Goal: Information Seeking & Learning: Understand process/instructions

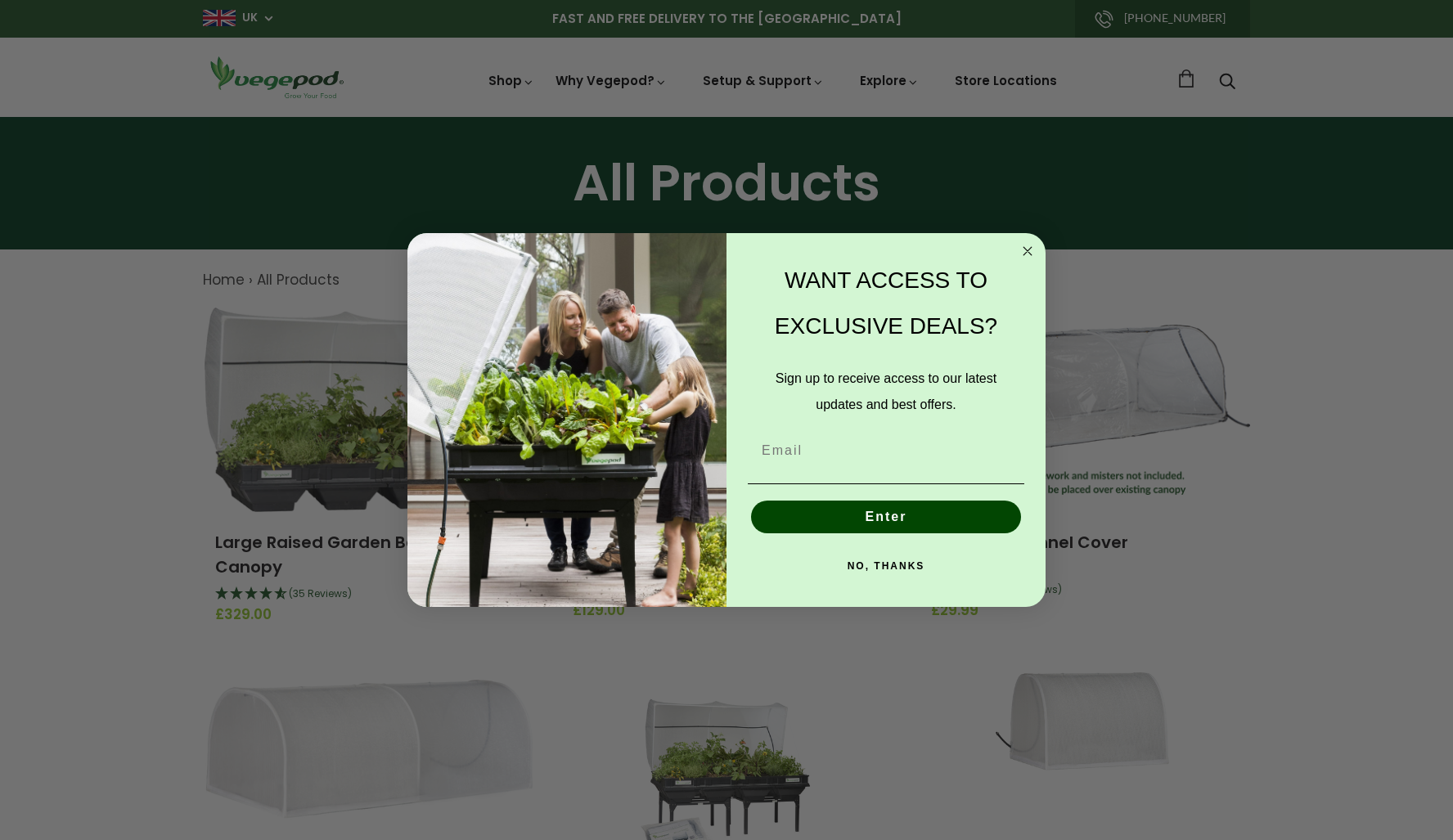
click at [1029, 254] on circle "Close dialog" at bounding box center [1028, 251] width 19 height 19
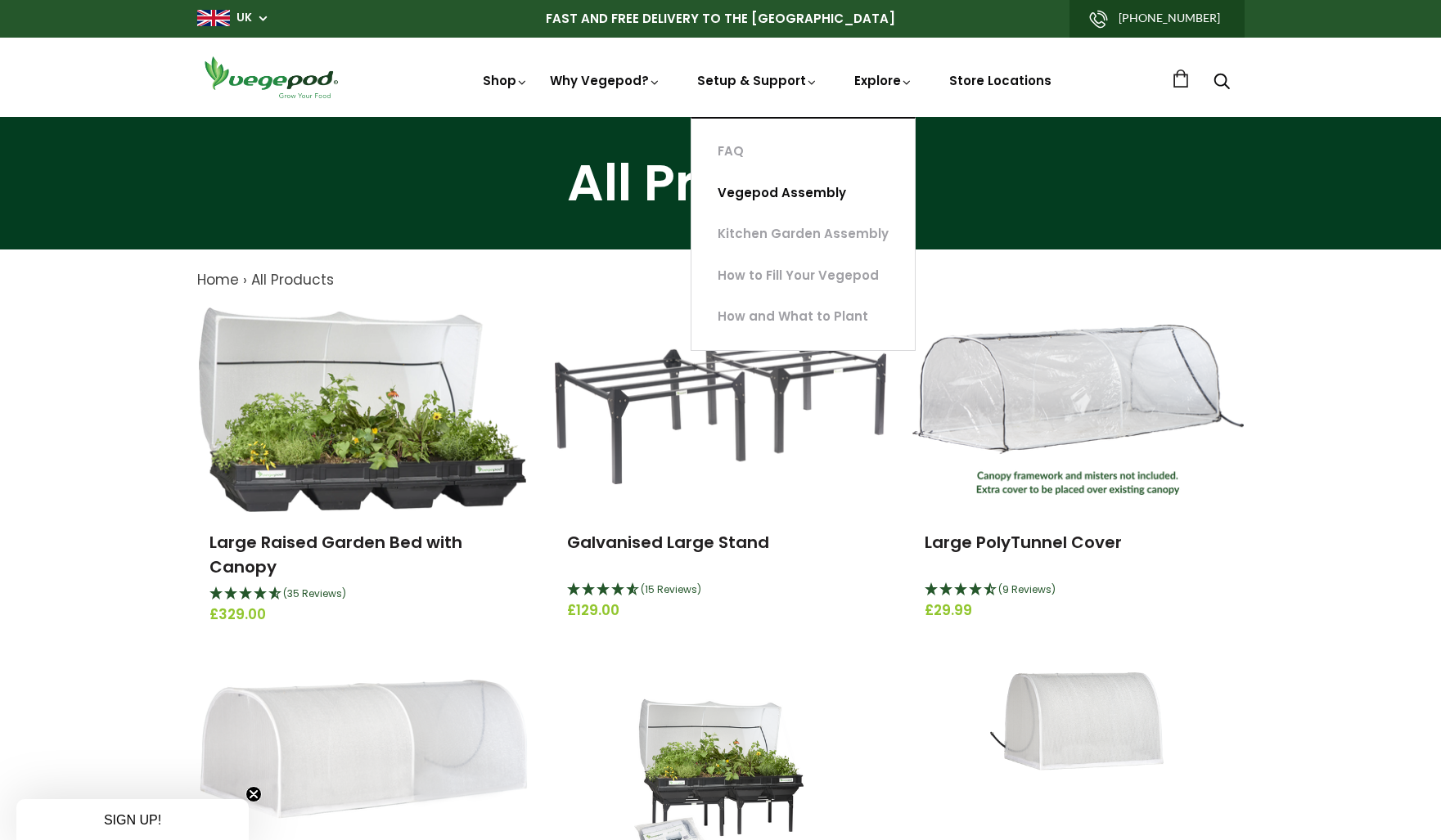
click at [777, 196] on link "Vegepod Assembly" at bounding box center [802, 193] width 223 height 42
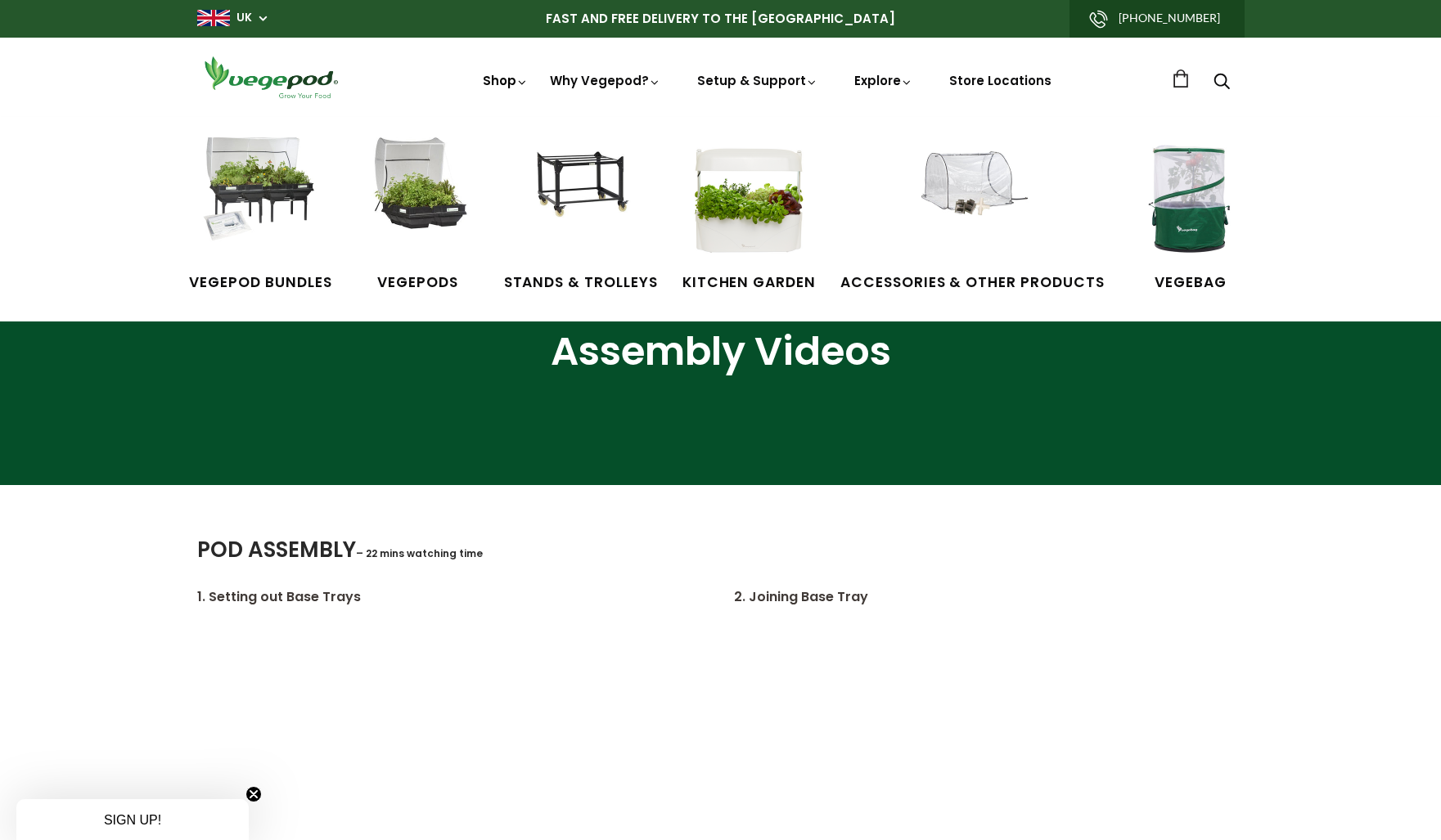
click at [503, 80] on link "Shop" at bounding box center [506, 104] width 46 height 63
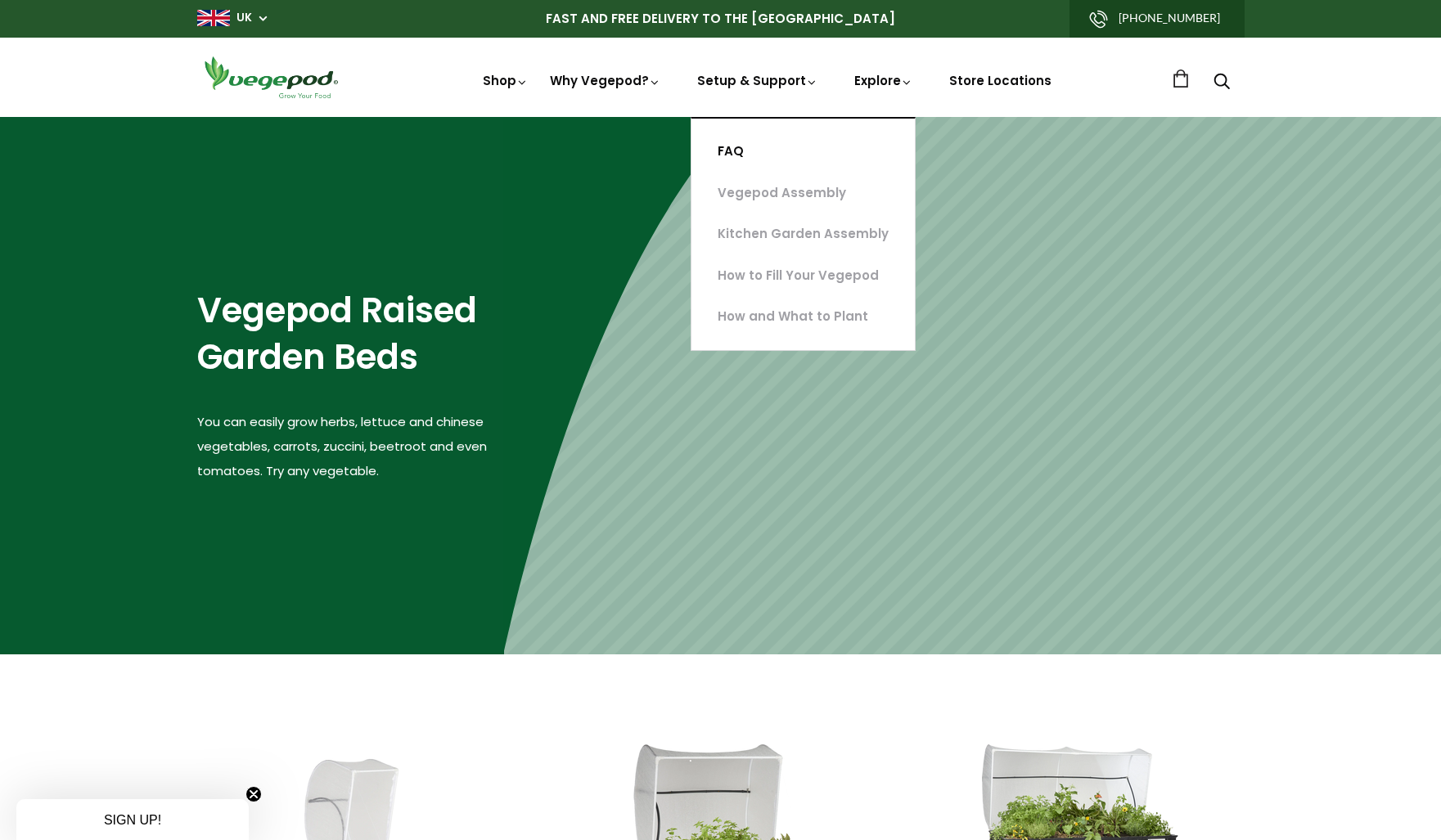
click at [732, 150] on link "FAQ" at bounding box center [802, 152] width 223 height 42
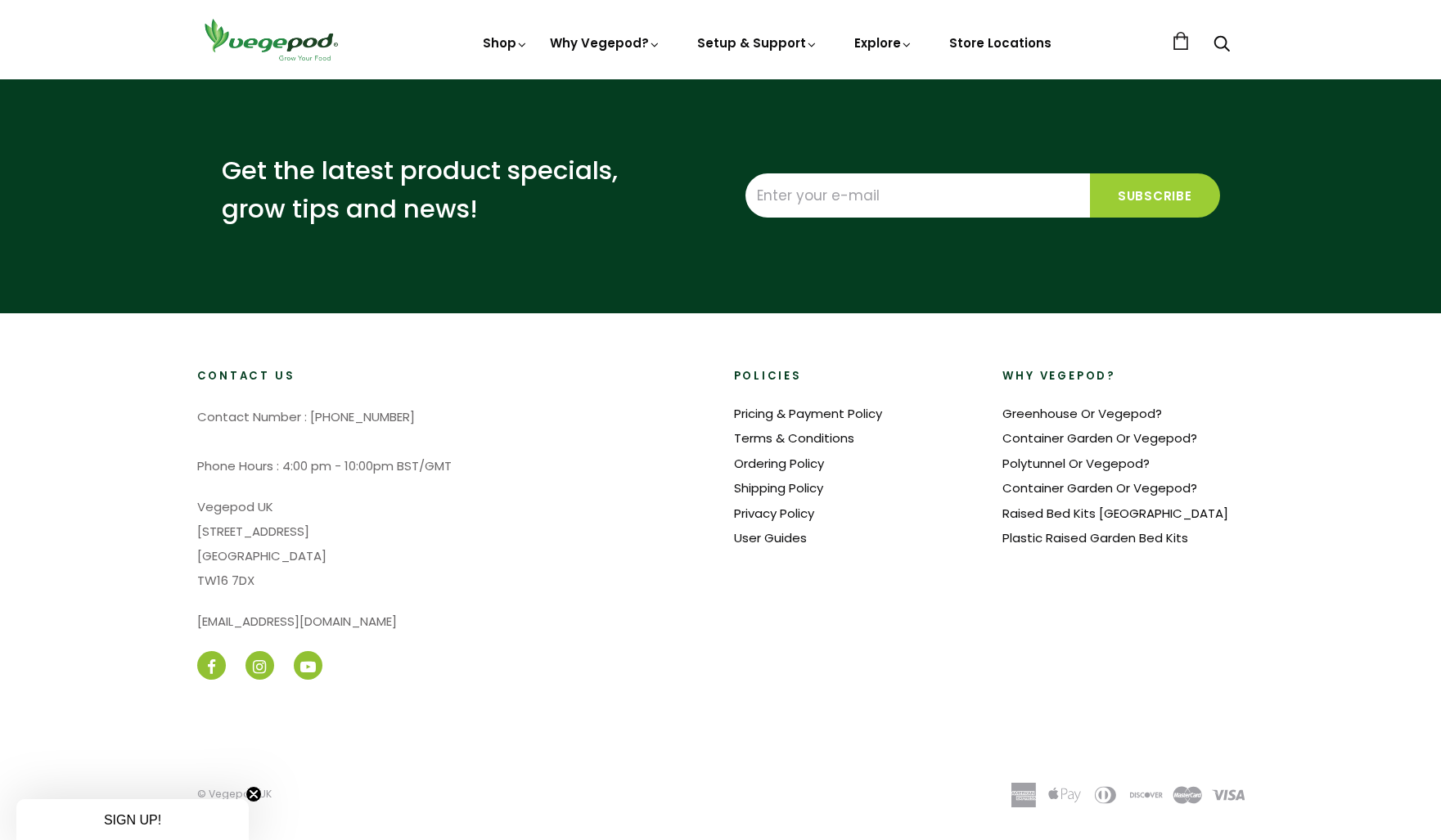
scroll to position [3516, 0]
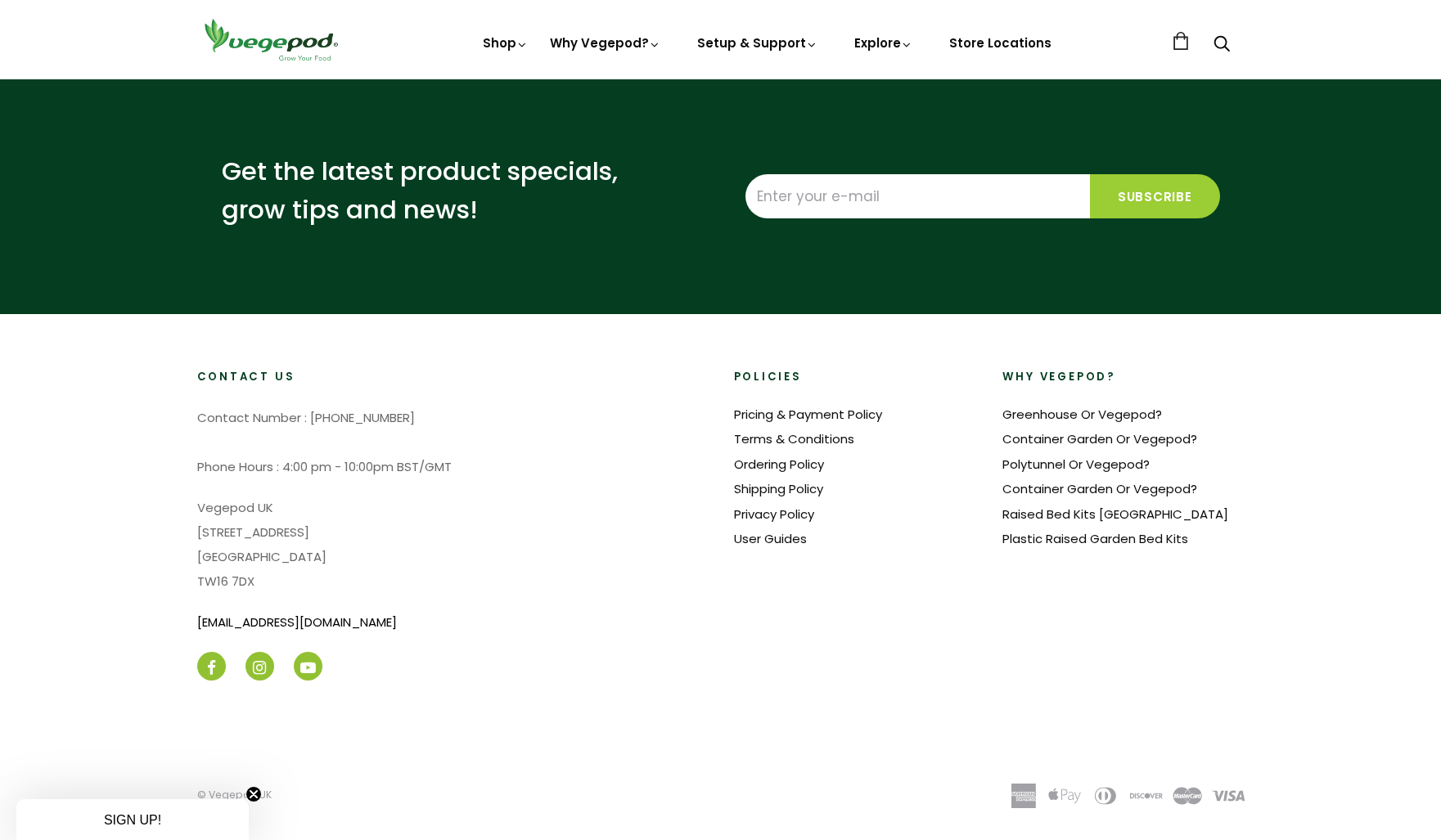
click at [265, 620] on link "[EMAIL_ADDRESS][DOMAIN_NAME]" at bounding box center [297, 622] width 199 height 17
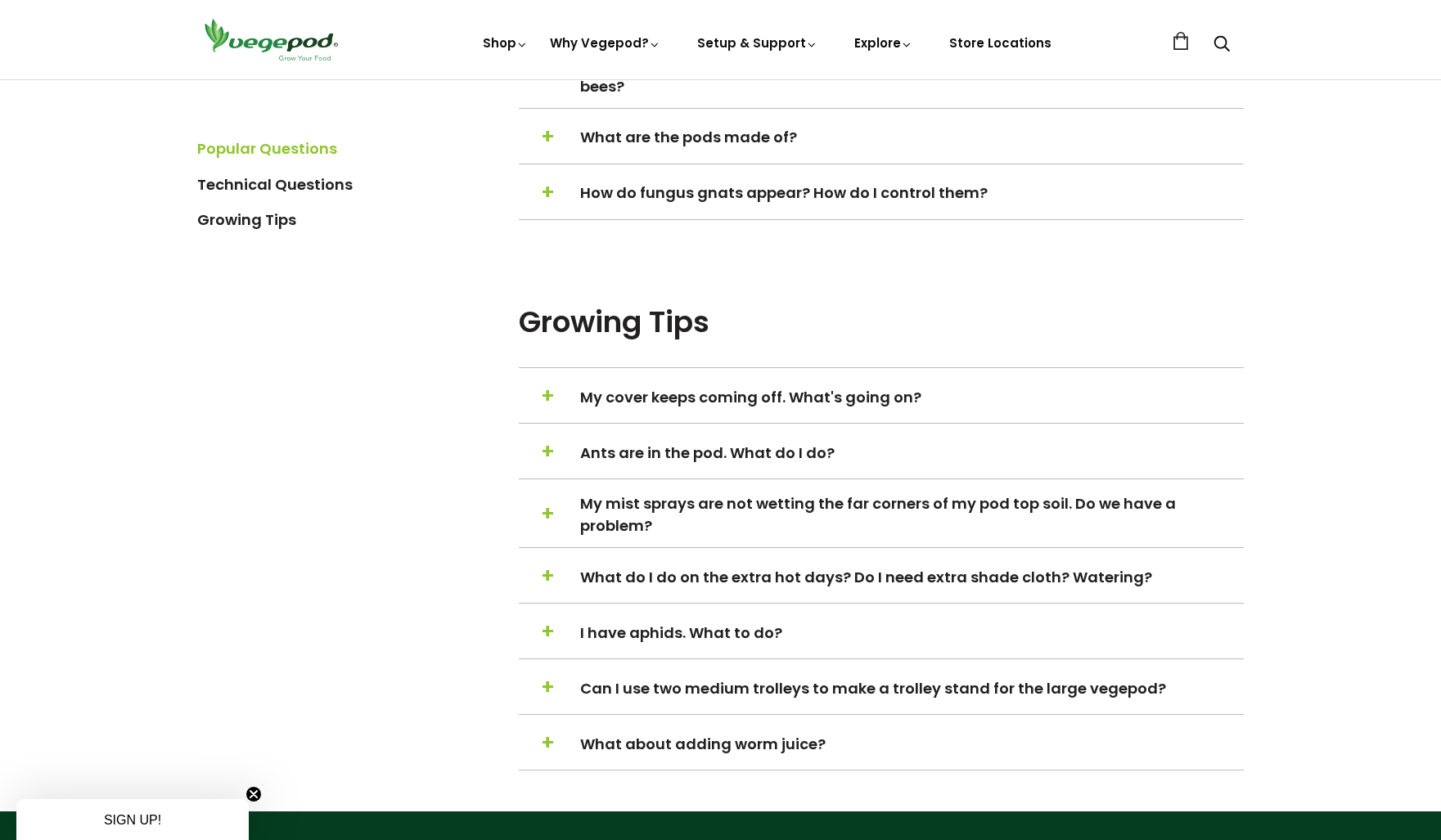
scroll to position [1669, 0]
click at [547, 514] on span "+" at bounding box center [547, 513] width 14 height 31
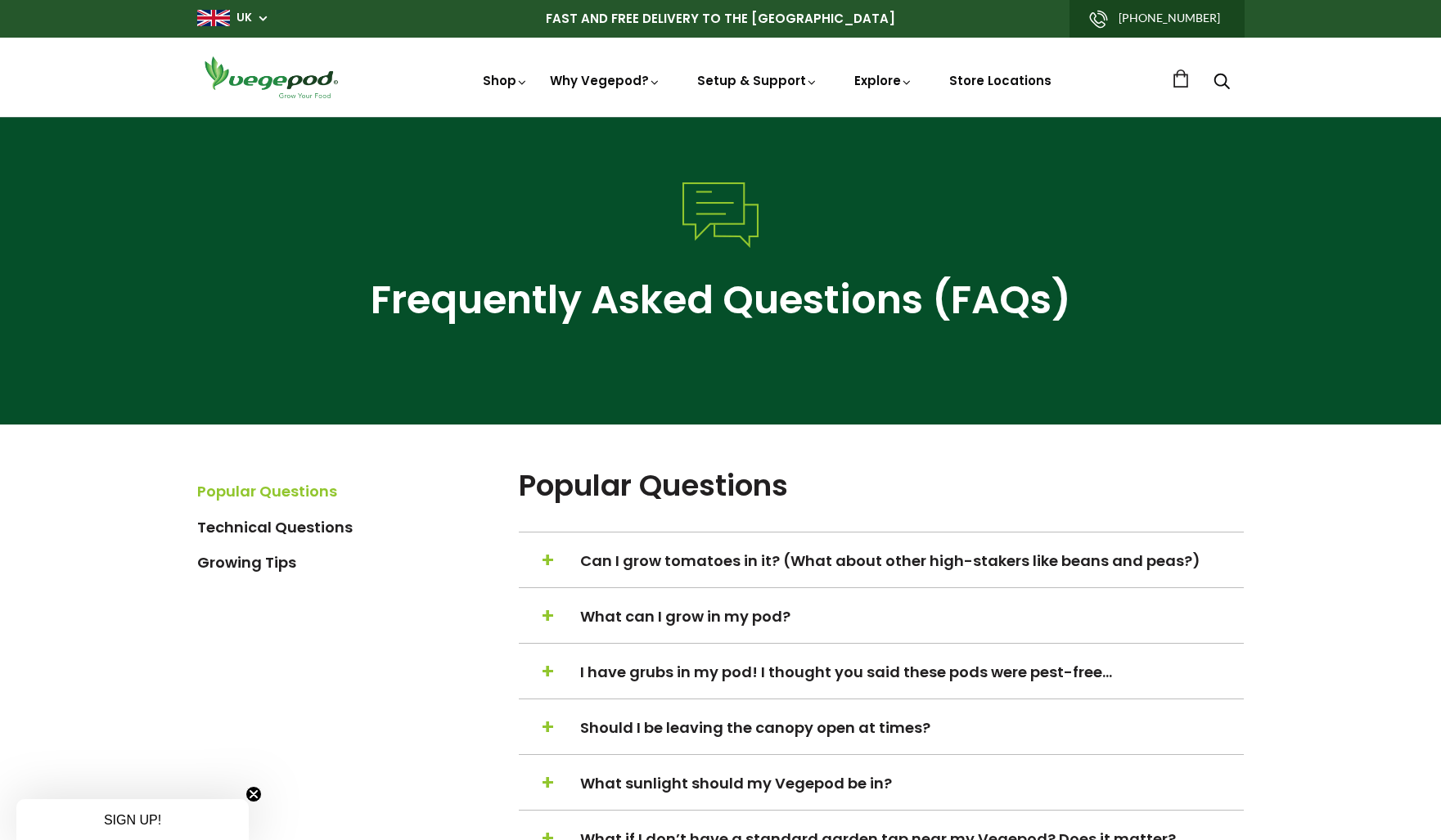
scroll to position [0, 0]
click at [145, 820] on span "SIGN UP!" at bounding box center [133, 820] width 58 height 14
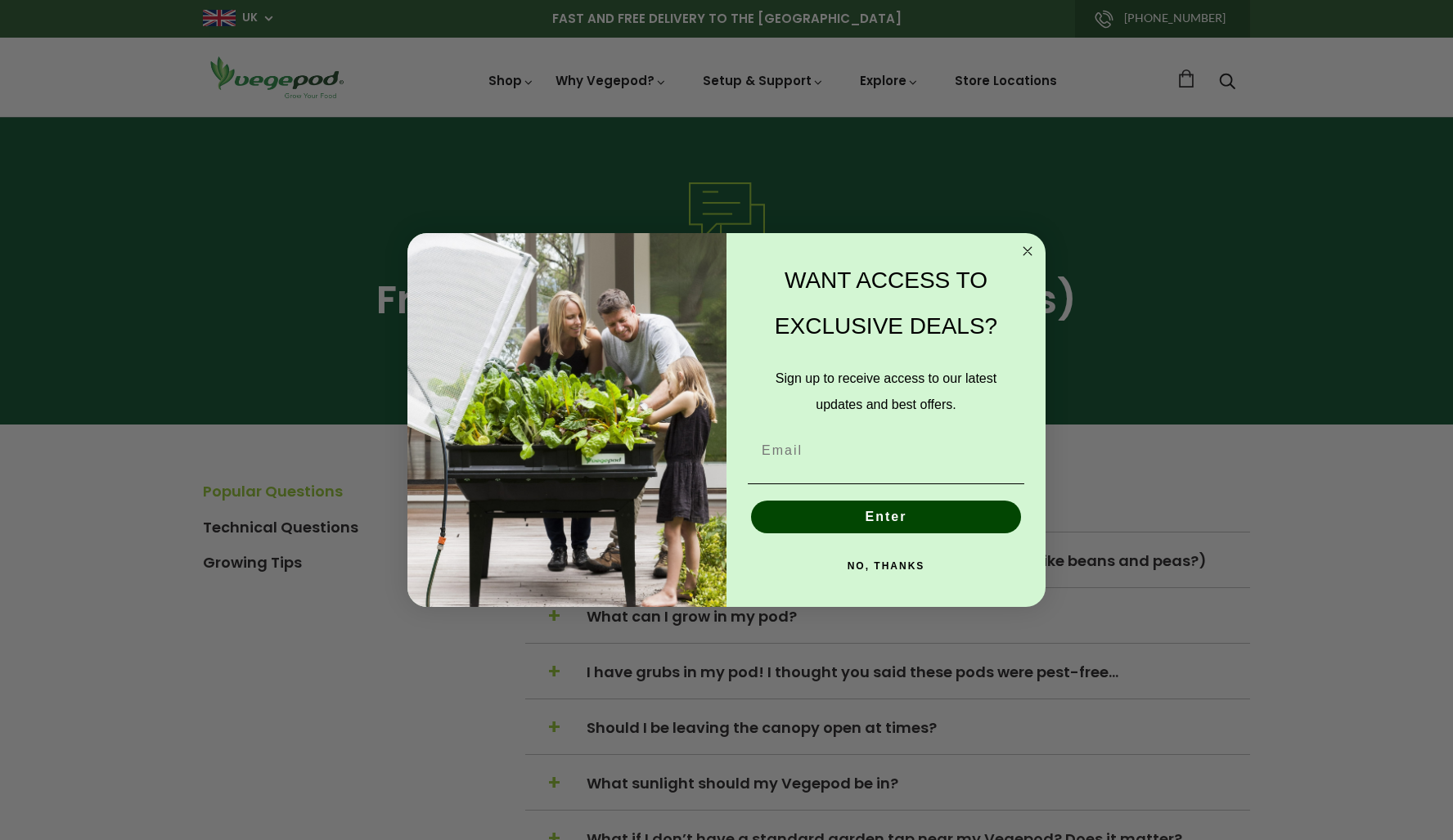
click at [1024, 248] on circle "Close dialog" at bounding box center [1028, 251] width 19 height 19
